Goal: Download file/media

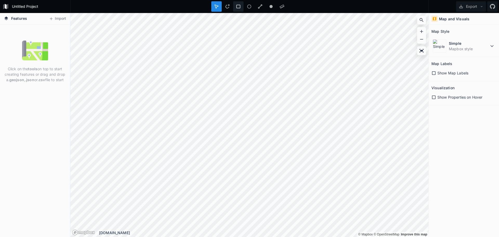
click at [235, 6] on div at bounding box center [238, 6] width 10 height 10
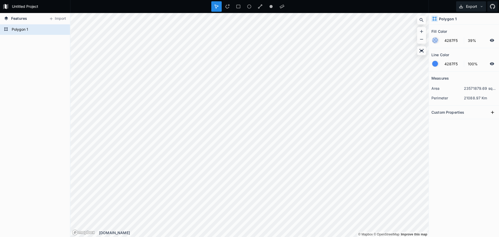
click at [472, 6] on button "Export" at bounding box center [471, 6] width 30 height 10
click at [491, 32] on div "Export as .geojson" at bounding box center [470, 29] width 52 height 11
click at [38, 103] on div "Polygon 1" at bounding box center [35, 130] width 70 height 212
click at [259, 6] on icon at bounding box center [260, 6] width 5 height 5
click at [271, 8] on icon at bounding box center [271, 6] width 5 height 5
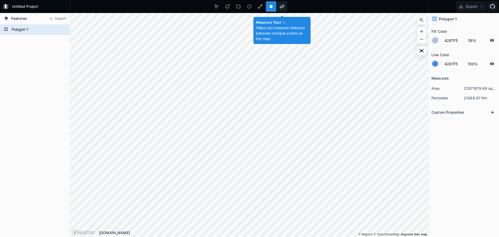
click at [281, 10] on div at bounding box center [282, 6] width 10 height 10
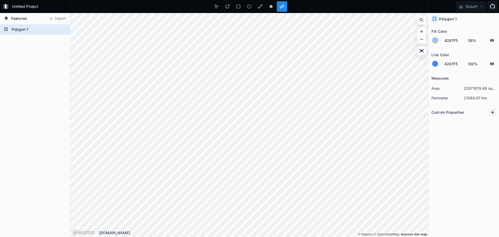
click at [490, 112] on icon at bounding box center [492, 112] width 5 height 5
click at [11, 9] on form "Untitled Project" at bounding box center [39, 7] width 59 height 8
click at [53, 19] on icon at bounding box center [51, 18] width 5 height 5
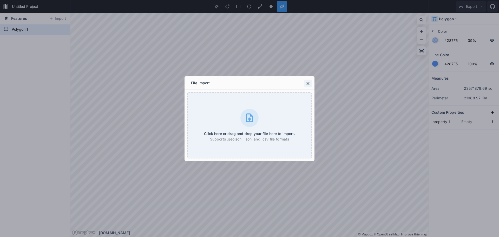
click at [306, 81] on icon at bounding box center [307, 83] width 5 height 5
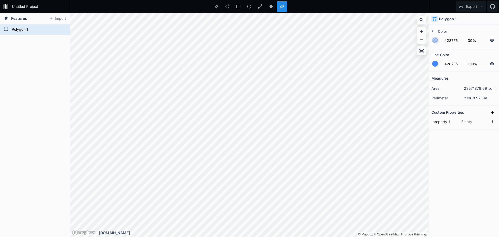
click at [91, 232] on link "Mapbox logo" at bounding box center [83, 232] width 23 height 6
